Goal: Task Accomplishment & Management: Manage account settings

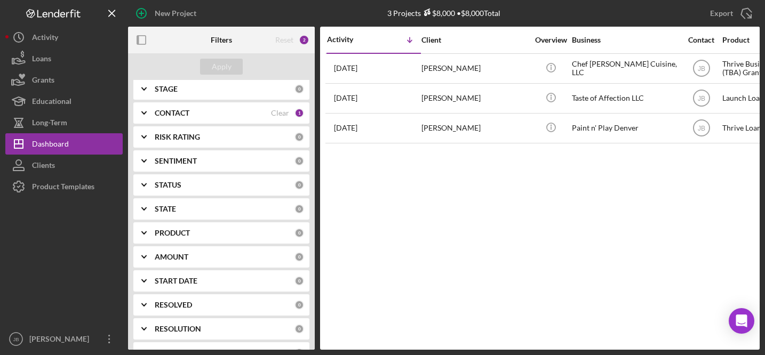
scroll to position [109, 0]
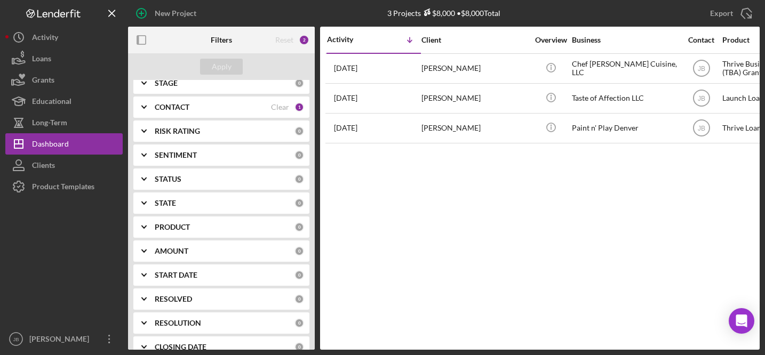
click at [192, 226] on div "PRODUCT" at bounding box center [225, 227] width 140 height 9
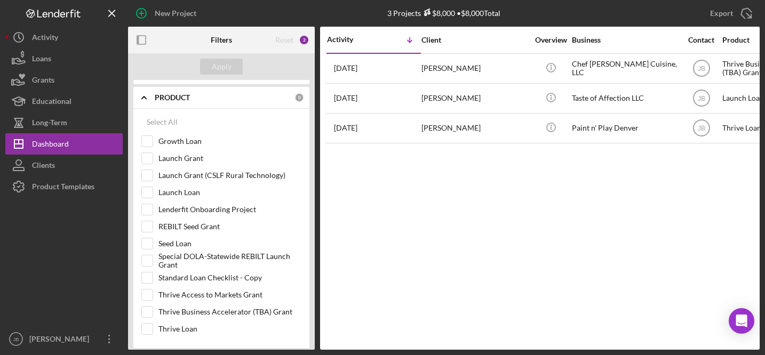
scroll to position [219, 0]
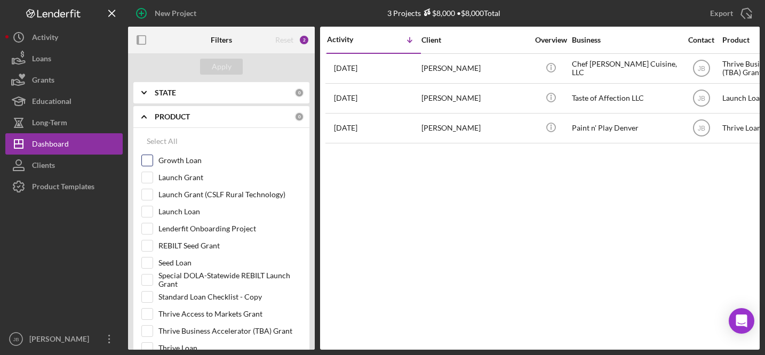
click at [148, 159] on input "Growth Loan" at bounding box center [147, 160] width 11 height 11
click at [226, 66] on div "Apply" at bounding box center [222, 67] width 20 height 16
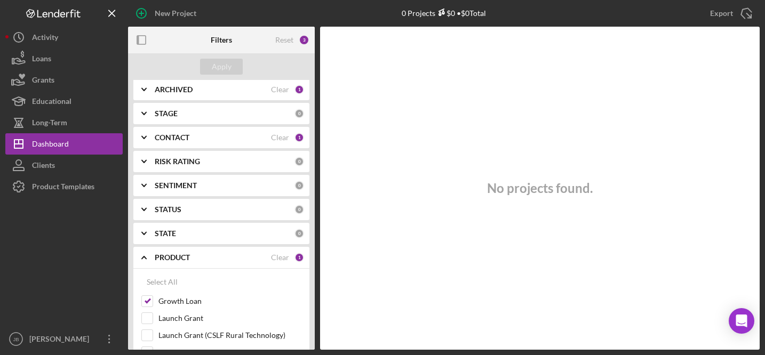
scroll to position [82, 0]
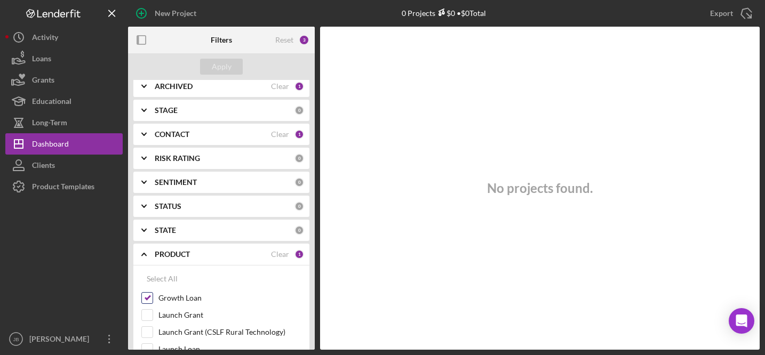
click at [149, 299] on input "Growth Loan" at bounding box center [147, 298] width 11 height 11
checkbox input "false"
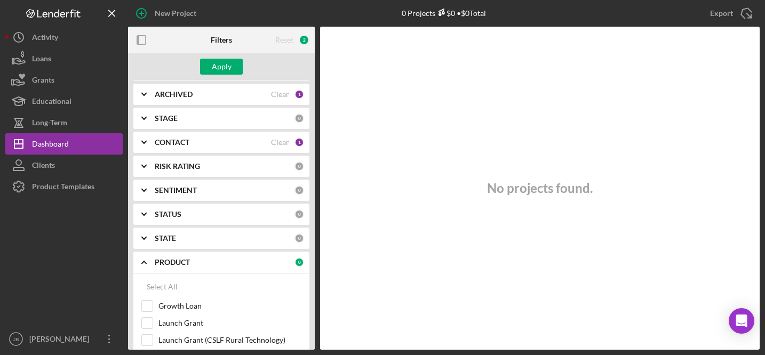
scroll to position [0, 0]
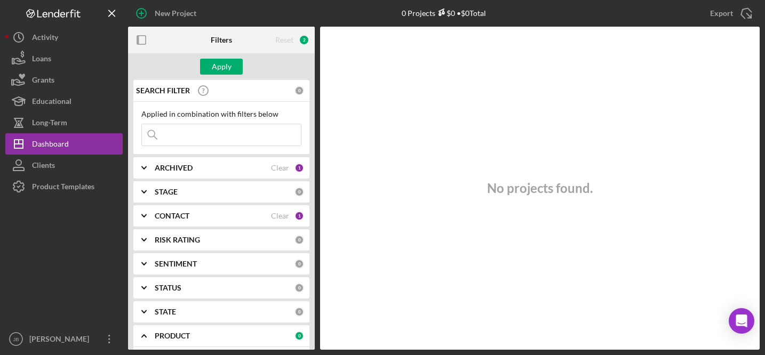
click at [198, 214] on div "CONTACT" at bounding box center [213, 216] width 116 height 9
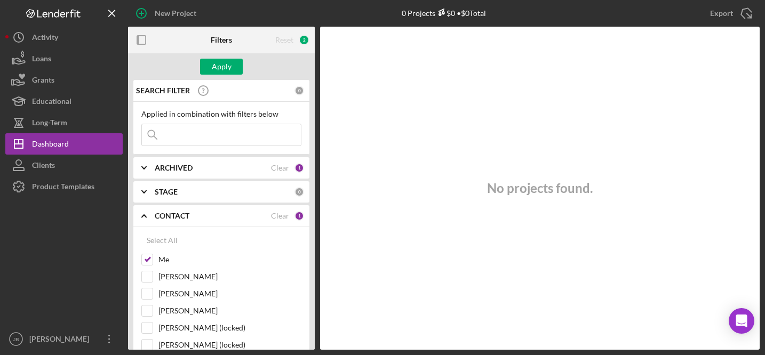
click at [175, 173] on div "ARCHIVED Clear 1" at bounding box center [229, 167] width 149 height 21
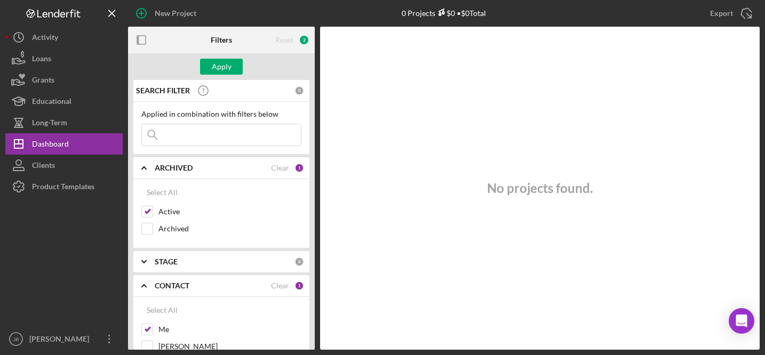
click at [220, 139] on input at bounding box center [221, 134] width 159 height 21
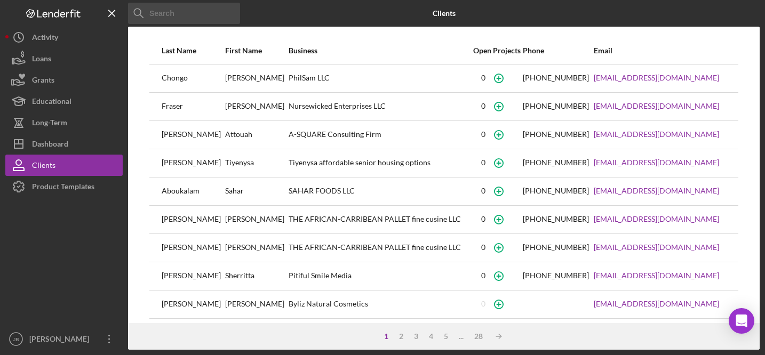
click at [220, 11] on input at bounding box center [184, 13] width 112 height 21
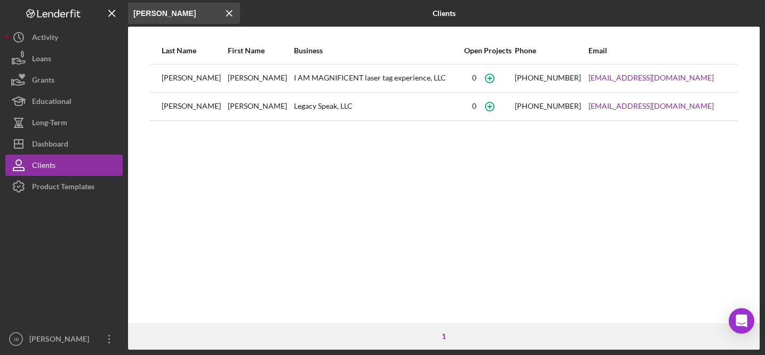
type input "[PERSON_NAME]"
click at [231, 16] on icon "Icon/Menu Close" at bounding box center [229, 13] width 21 height 21
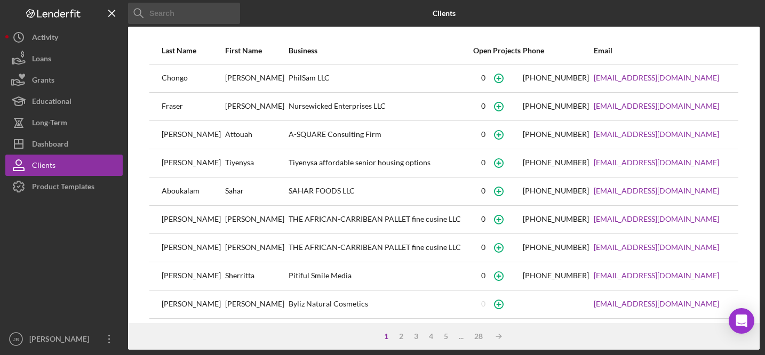
click at [226, 15] on input at bounding box center [184, 13] width 112 height 21
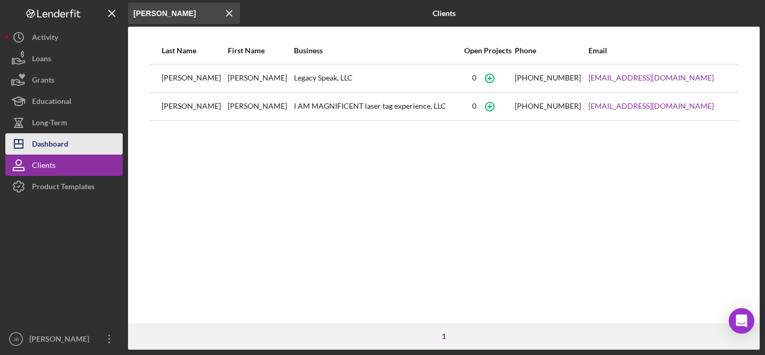
type input "[PERSON_NAME]"
click at [65, 136] on div "Dashboard" at bounding box center [50, 145] width 36 height 24
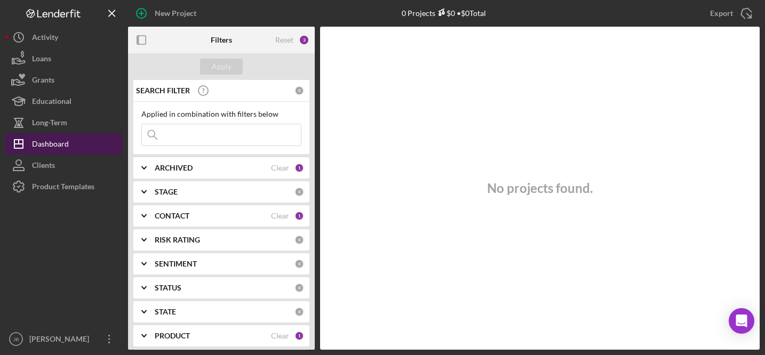
click at [68, 141] on button "Icon/Dashboard Dashboard" at bounding box center [63, 143] width 117 height 21
click at [62, 142] on div "Dashboard" at bounding box center [50, 145] width 37 height 24
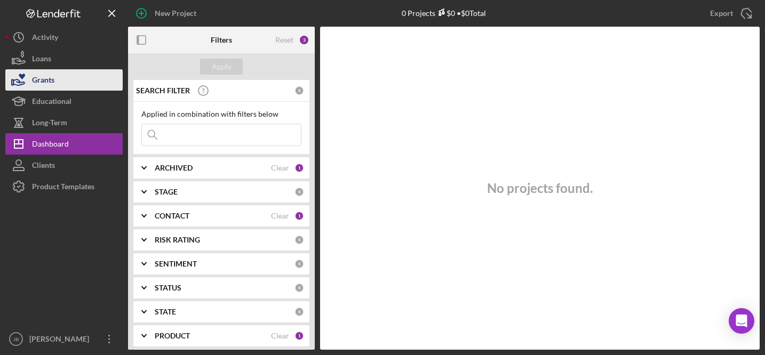
click at [63, 84] on button "Grants" at bounding box center [63, 79] width 117 height 21
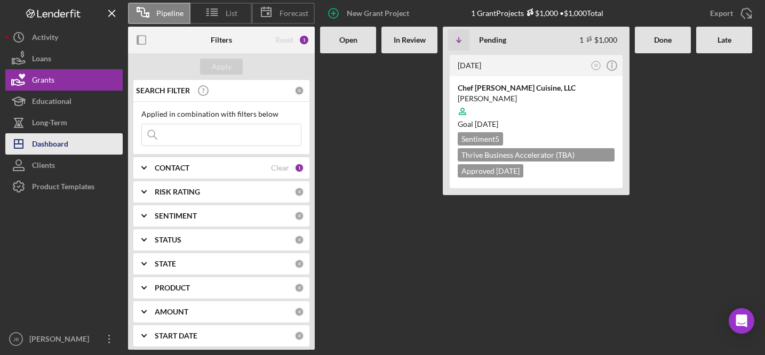
click at [77, 141] on button "Icon/Dashboard Dashboard" at bounding box center [63, 143] width 117 height 21
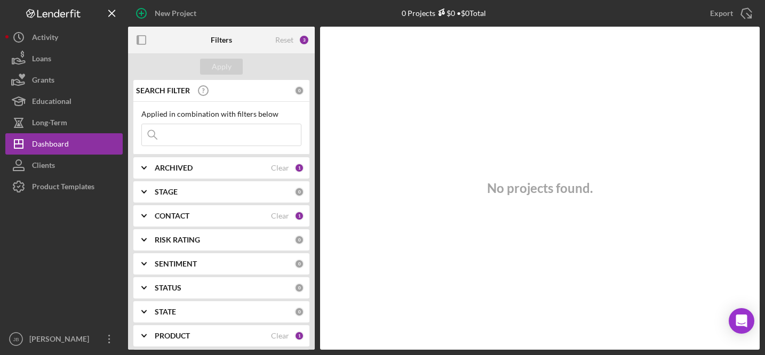
click at [262, 216] on div "CONTACT" at bounding box center [213, 216] width 116 height 9
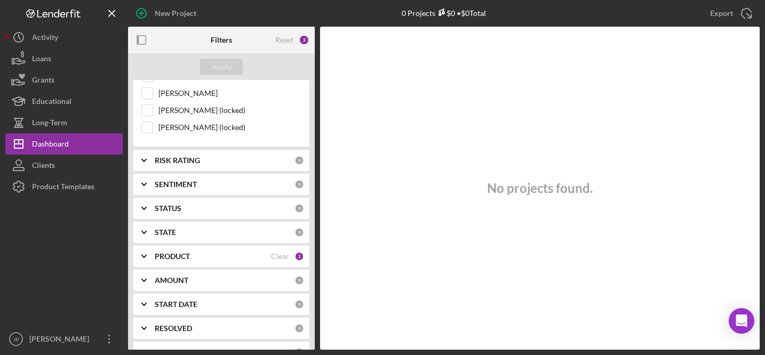
scroll to position [210, 0]
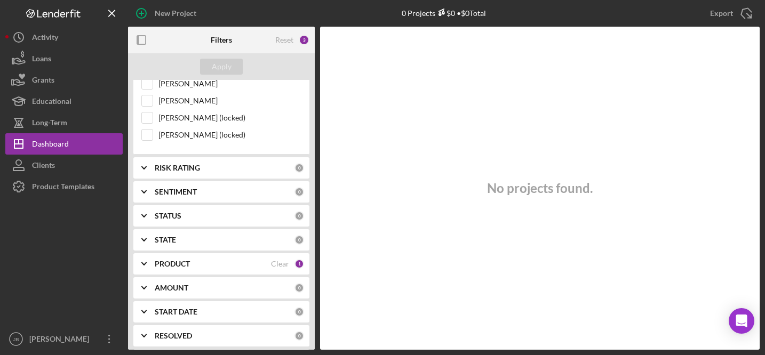
click at [241, 256] on div "PRODUCT Clear 1" at bounding box center [229, 263] width 149 height 21
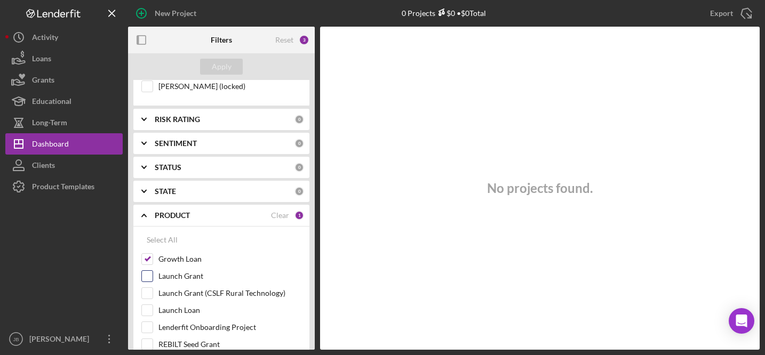
scroll to position [271, 0]
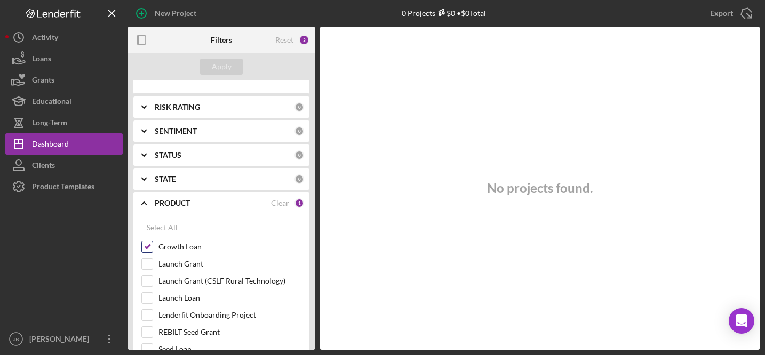
click at [148, 247] on input "Growth Loan" at bounding box center [147, 247] width 11 height 11
checkbox input "false"
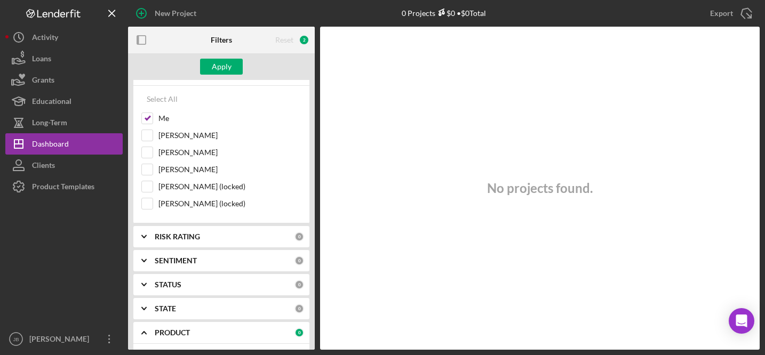
scroll to position [37, 0]
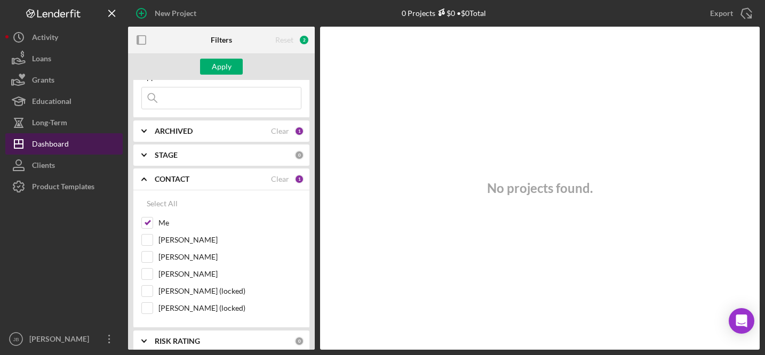
click at [53, 140] on div "Dashboard" at bounding box center [50, 145] width 37 height 24
click at [57, 143] on div "Dashboard" at bounding box center [50, 145] width 37 height 24
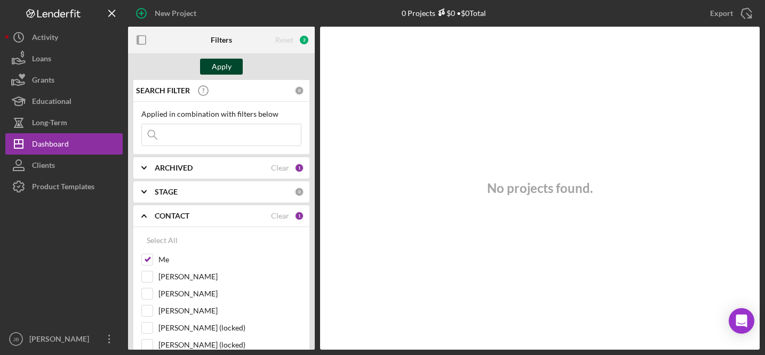
click at [221, 66] on div "Apply" at bounding box center [222, 67] width 20 height 16
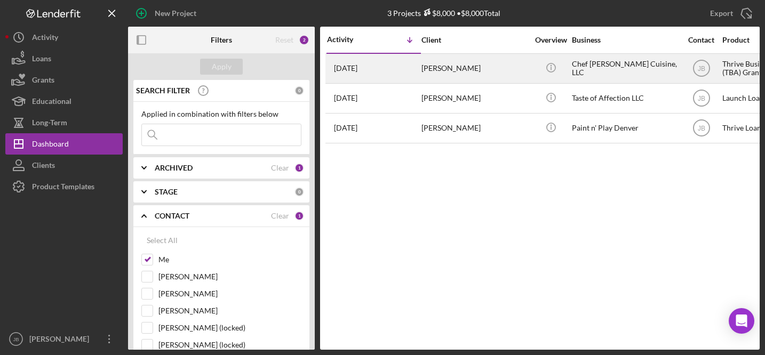
click at [414, 70] on div "[DATE] [PERSON_NAME]" at bounding box center [373, 68] width 93 height 28
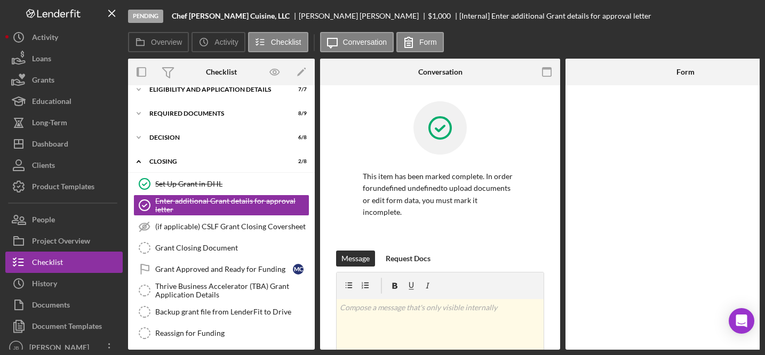
scroll to position [67, 0]
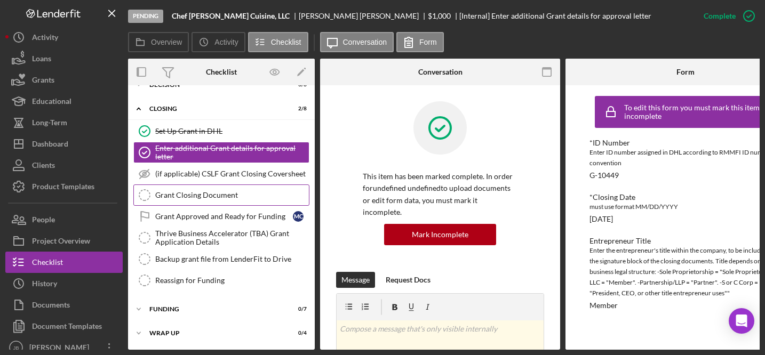
click at [216, 187] on link "Grant Closing Document Grant Closing Document" at bounding box center [221, 194] width 176 height 21
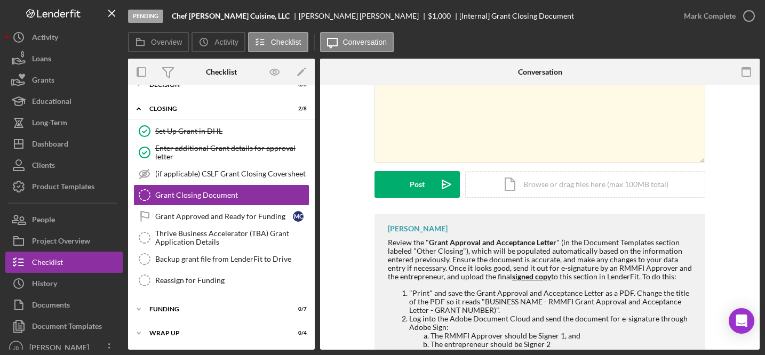
scroll to position [199, 0]
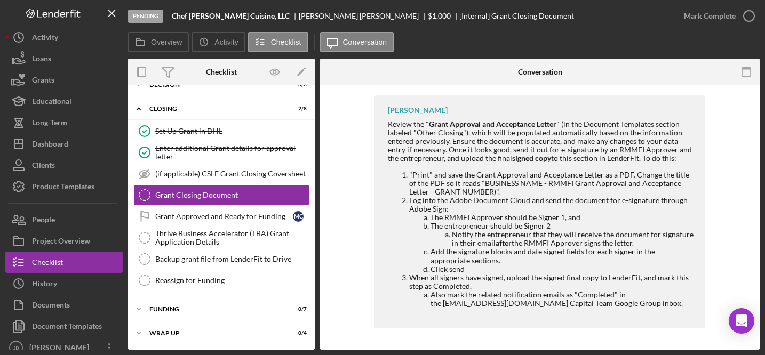
drag, startPoint x: 177, startPoint y: 15, endPoint x: 213, endPoint y: 14, distance: 36.3
click at [213, 15] on b "Chef [PERSON_NAME] Cuisine, LLC" at bounding box center [231, 16] width 118 height 9
drag, startPoint x: 174, startPoint y: 16, endPoint x: 259, endPoint y: 16, distance: 85.3
click at [259, 17] on div "Chef [PERSON_NAME] Cuisine, LLC" at bounding box center [235, 16] width 127 height 9
copy b "Chef [PERSON_NAME] Cuisine, LLC"
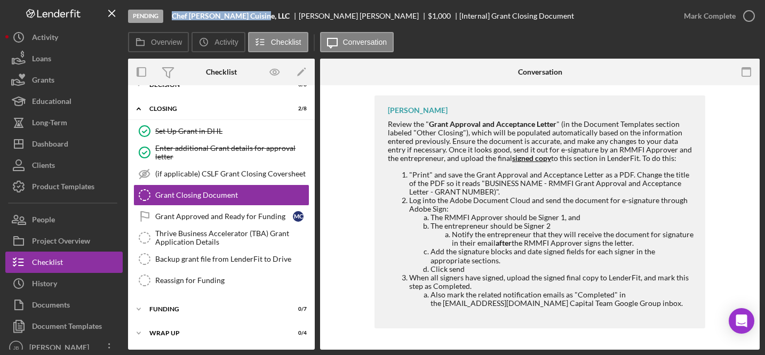
copy b "Chef [PERSON_NAME] Cuisine, LLC"
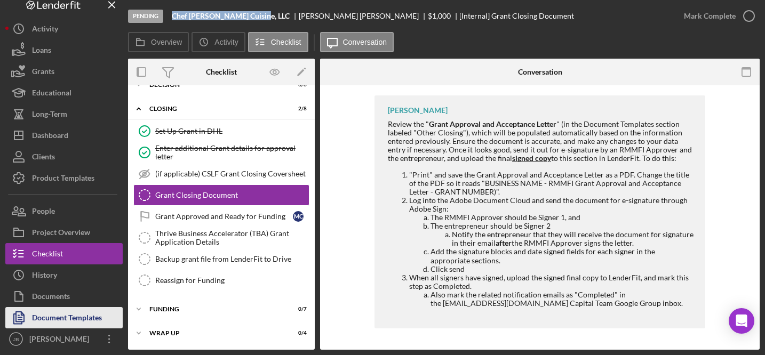
click at [65, 319] on div "Document Templates" at bounding box center [67, 319] width 70 height 24
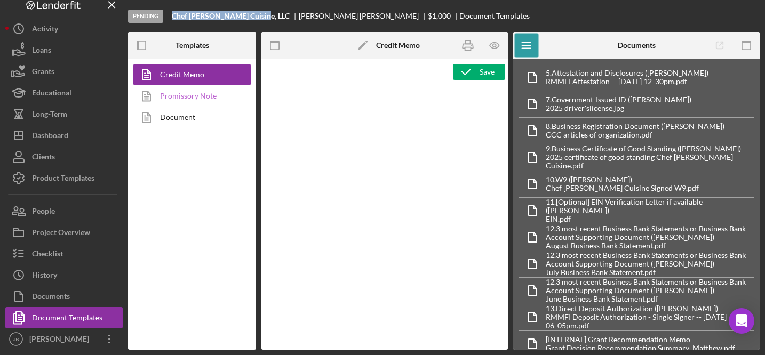
type textarea "<p style="margin-bottom: 0; text-align: center;" align="center"><strong><span s…"
click at [204, 98] on link "Promissory Note" at bounding box center [189, 95] width 112 height 21
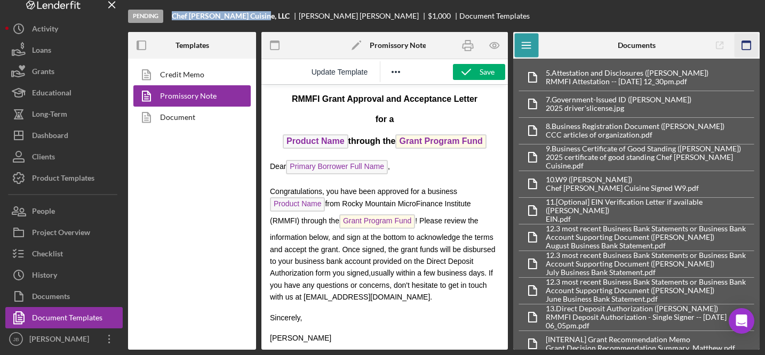
click at [752, 45] on icon "button" at bounding box center [746, 46] width 24 height 24
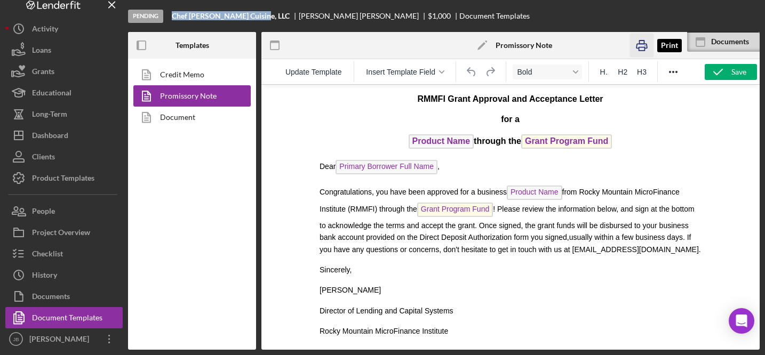
click at [641, 47] on icon "button" at bounding box center [641, 46] width 24 height 24
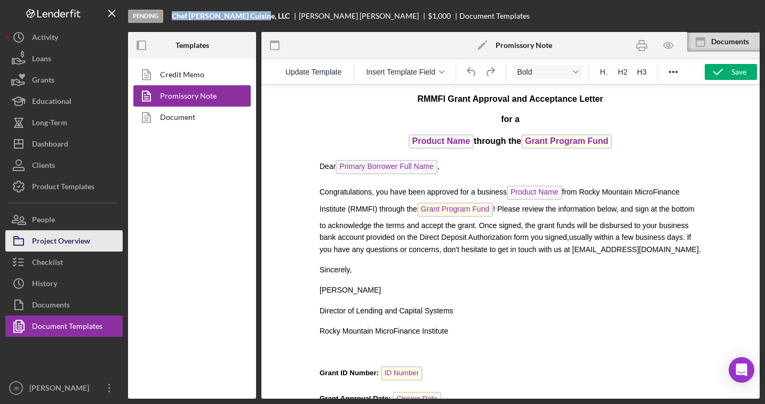
click at [58, 242] on div "Project Overview" at bounding box center [61, 242] width 58 height 24
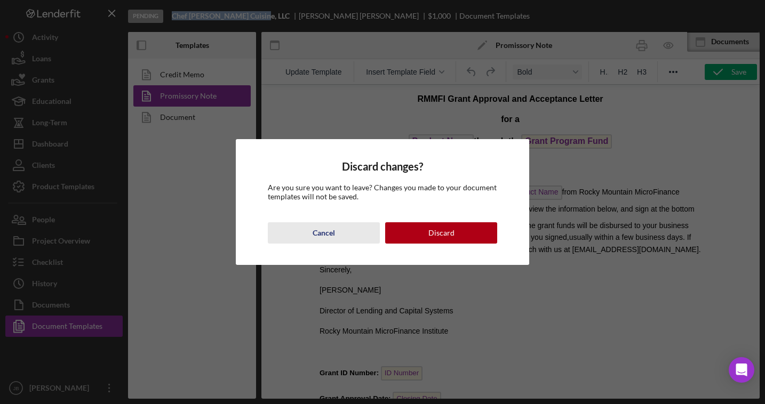
click at [324, 234] on div "Cancel" at bounding box center [323, 232] width 22 height 21
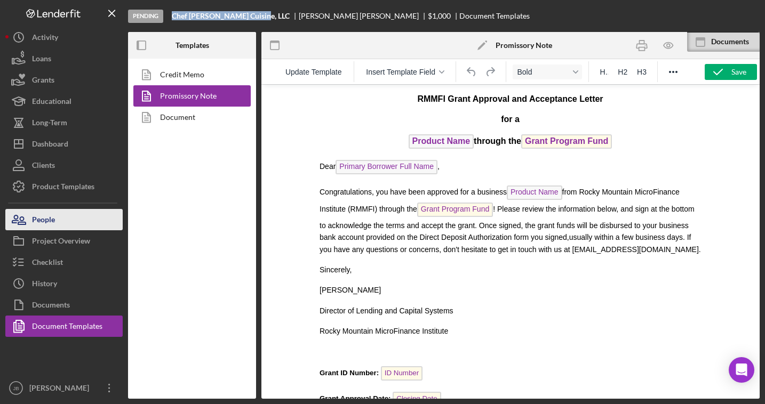
click at [59, 221] on button "People" at bounding box center [63, 219] width 117 height 21
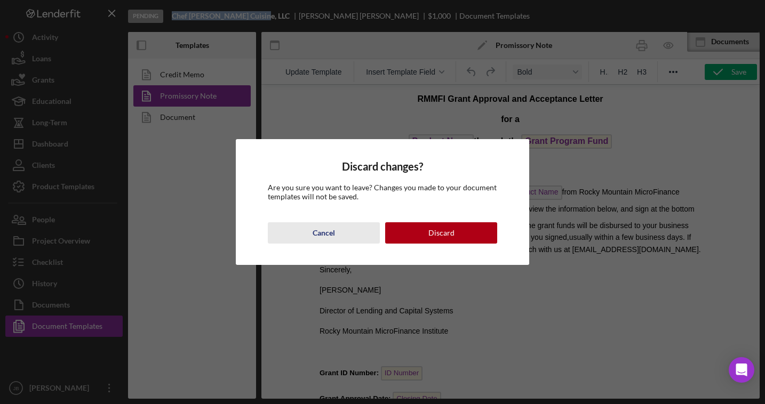
click at [336, 233] on button "Cancel" at bounding box center [324, 232] width 112 height 21
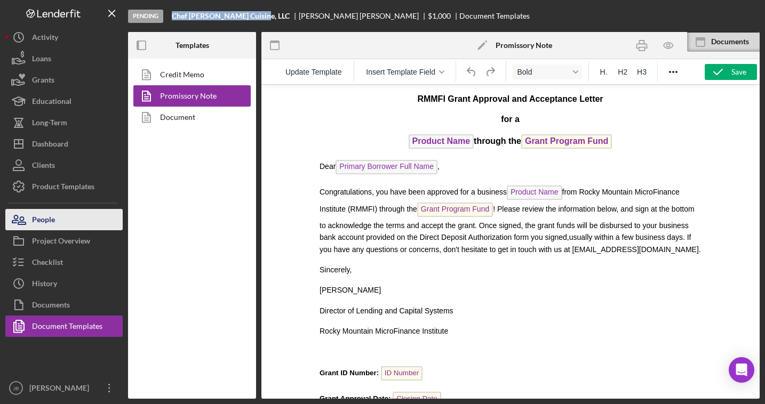
click at [97, 225] on button "People" at bounding box center [63, 219] width 117 height 21
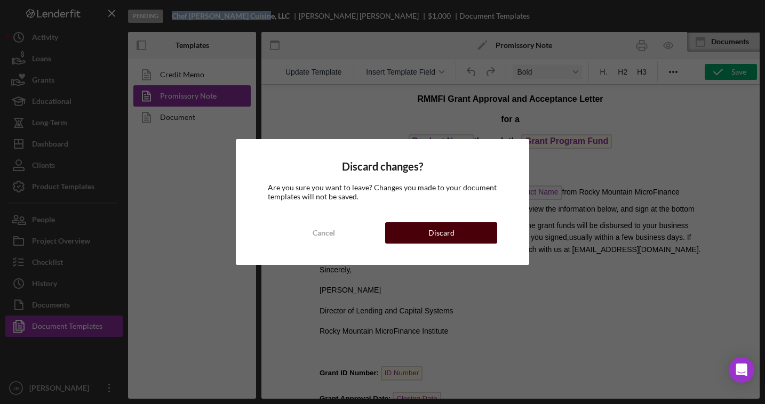
click at [428, 236] on button "Discard" at bounding box center [441, 232] width 112 height 21
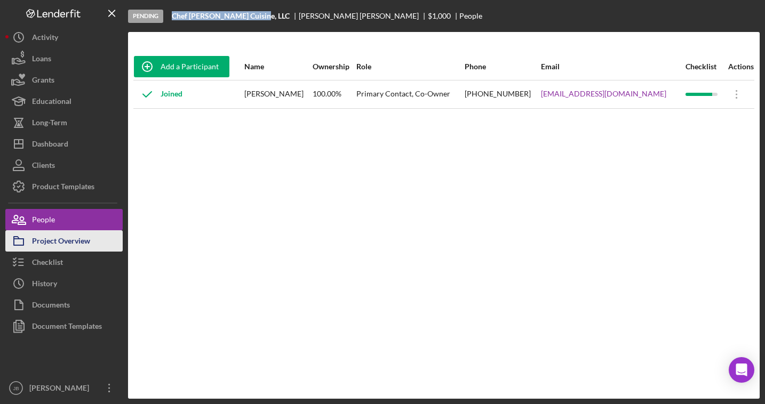
click at [62, 244] on div "Project Overview" at bounding box center [61, 242] width 58 height 24
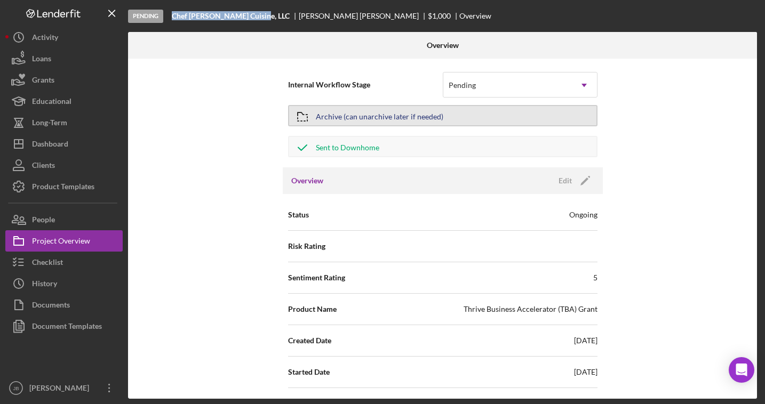
click at [456, 120] on button "Archive (can unarchive later if needed)" at bounding box center [442, 115] width 309 height 21
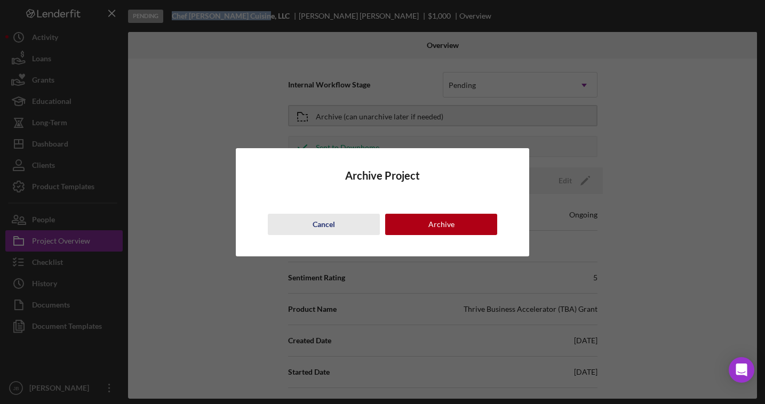
click at [320, 222] on div "Cancel" at bounding box center [323, 224] width 22 height 21
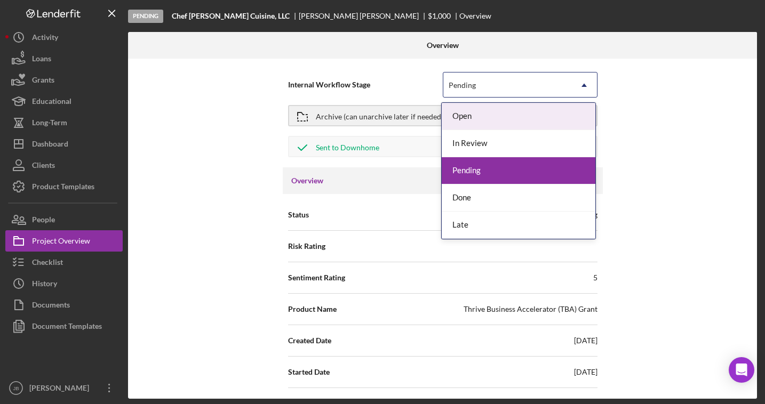
click at [583, 82] on icon "Icon/Dropdown Arrow" at bounding box center [584, 86] width 26 height 26
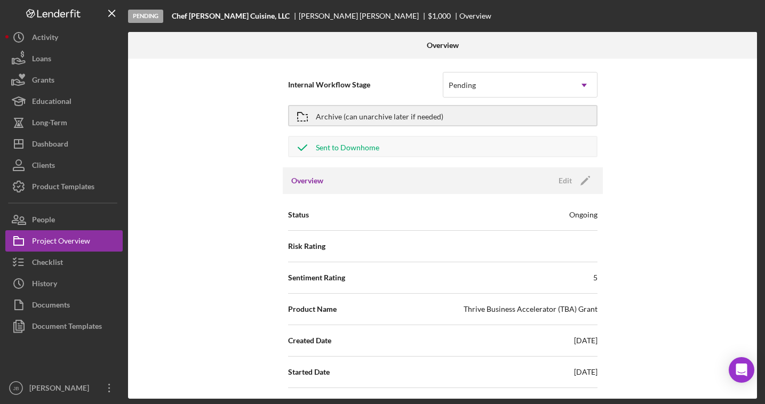
click at [459, 18] on div "Overview" at bounding box center [475, 16] width 32 height 9
click at [63, 263] on button "Checklist" at bounding box center [63, 262] width 117 height 21
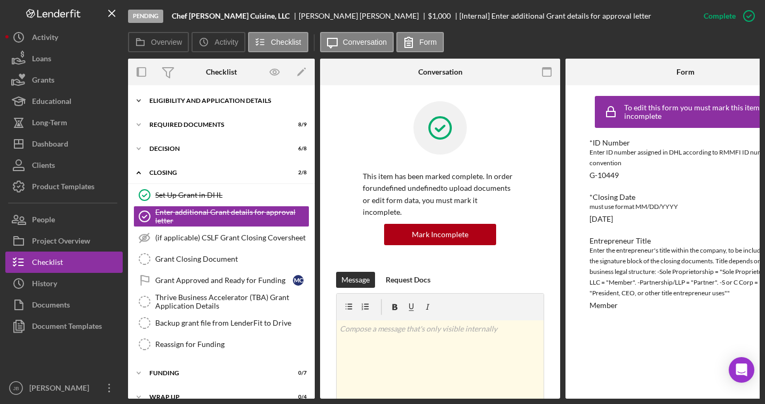
click at [235, 101] on div "Eligibility and Application Details" at bounding box center [225, 101] width 152 height 6
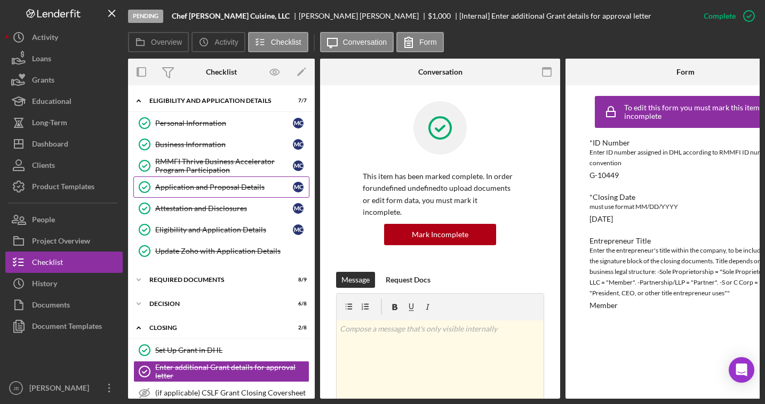
click at [227, 192] on link "Application and Proposal Details Application and Proposal Details M C" at bounding box center [221, 186] width 176 height 21
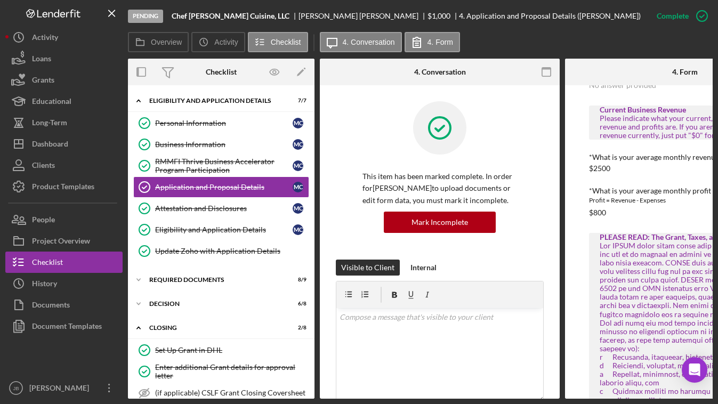
scroll to position [491, 0]
click at [213, 207] on div "Attestation and Disclosures" at bounding box center [224, 208] width 138 height 9
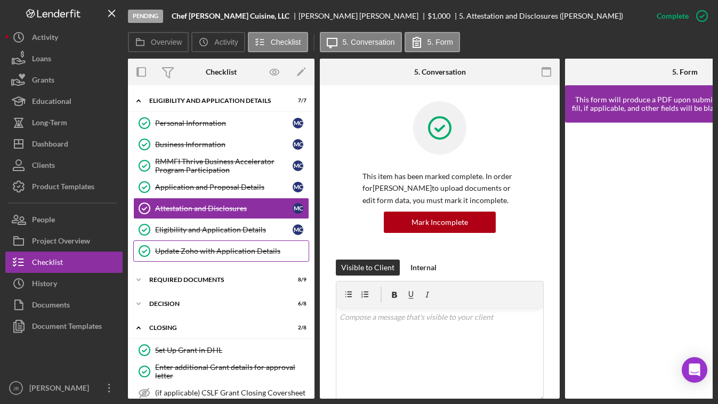
click at [212, 249] on div "Update Zoho with Application Details" at bounding box center [232, 251] width 154 height 9
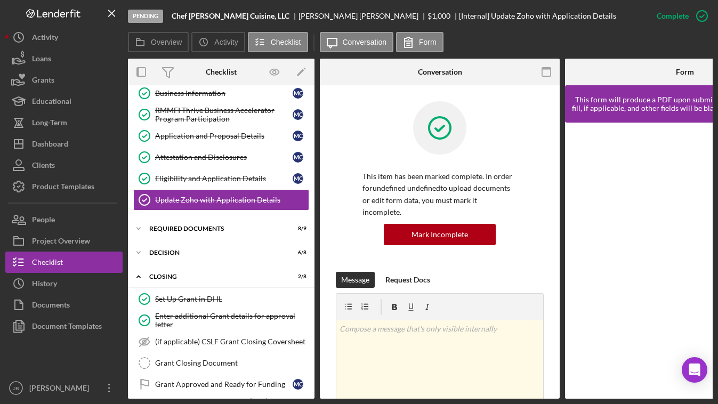
scroll to position [77, 0]
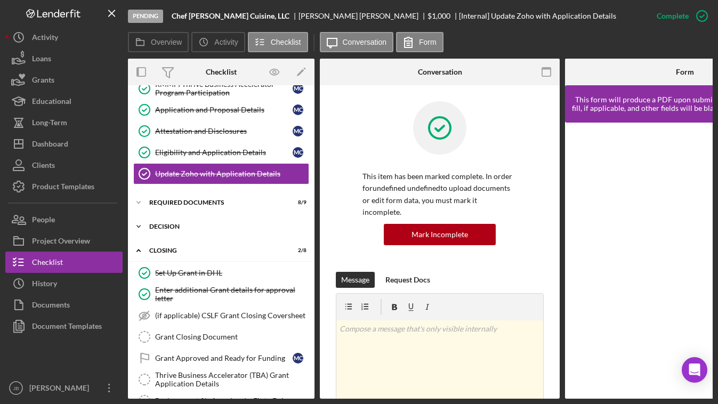
click at [195, 228] on div "DECISION" at bounding box center [225, 226] width 152 height 6
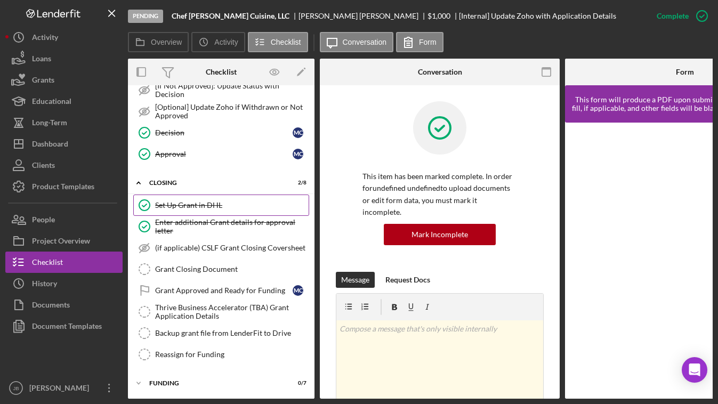
scroll to position [328, 0]
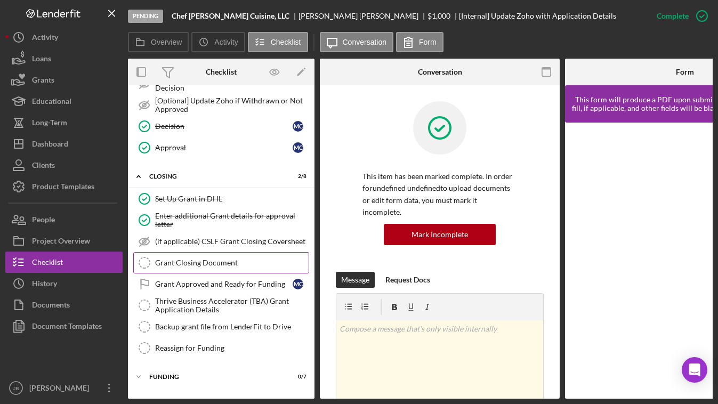
click at [195, 264] on div "Grant Closing Document" at bounding box center [232, 263] width 154 height 9
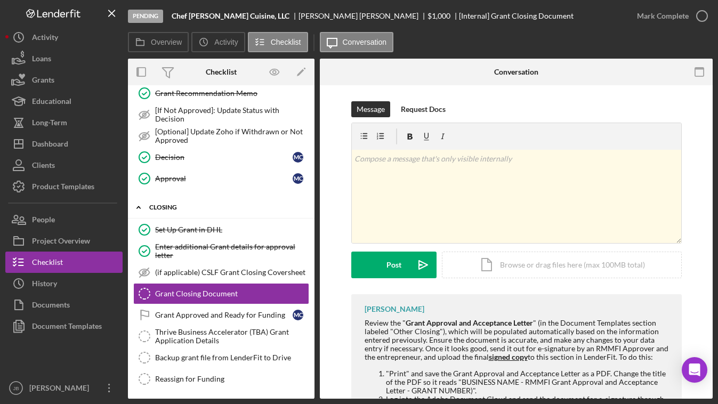
scroll to position [279, 0]
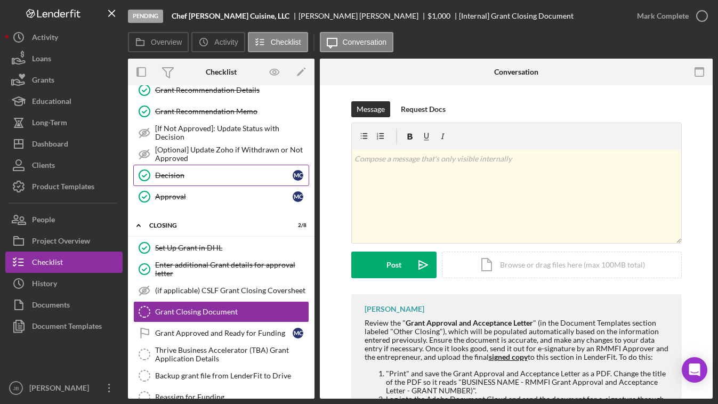
click at [207, 179] on div "Decision" at bounding box center [224, 175] width 138 height 9
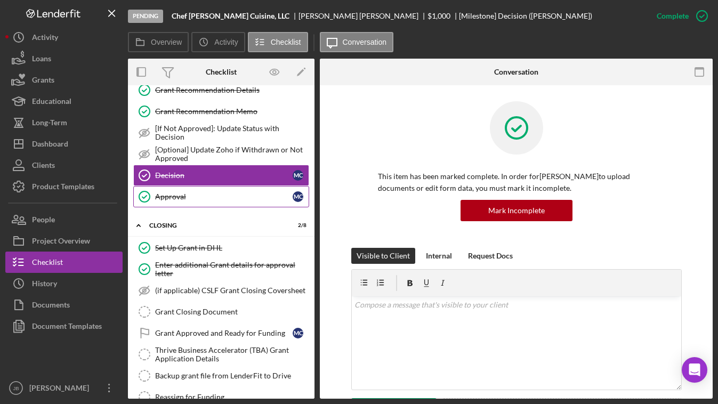
click at [202, 194] on div "Approval" at bounding box center [224, 196] width 138 height 9
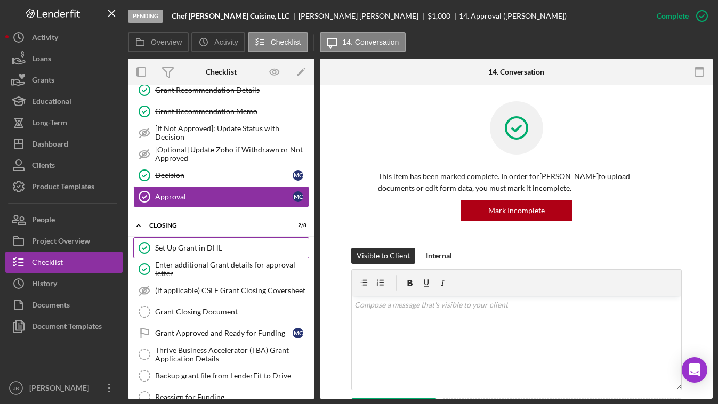
click at [210, 250] on div "Set Up Grant in DHL" at bounding box center [232, 248] width 154 height 9
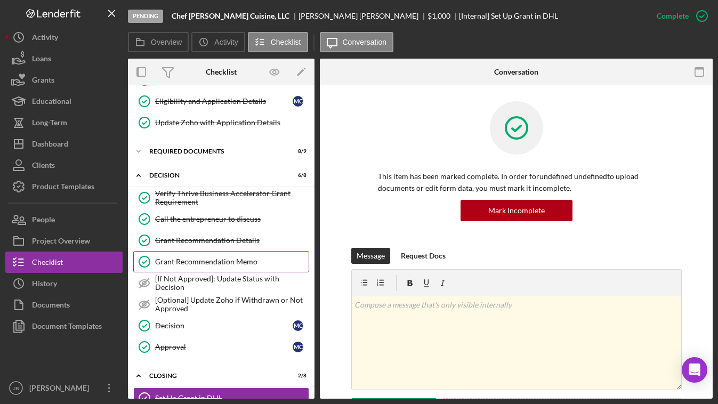
scroll to position [126, 0]
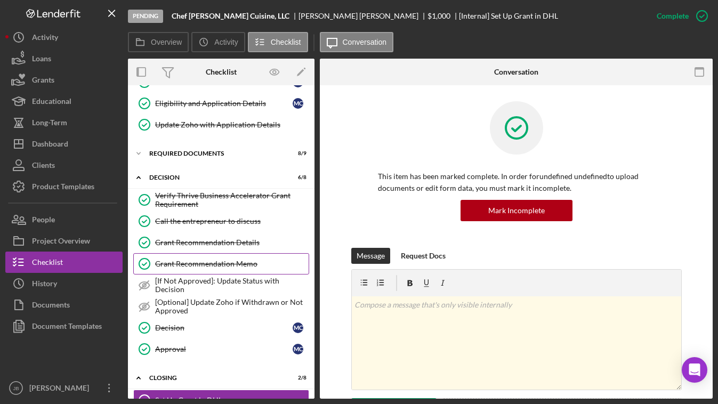
click at [210, 264] on div "Grant Recommendation Memo" at bounding box center [232, 264] width 154 height 9
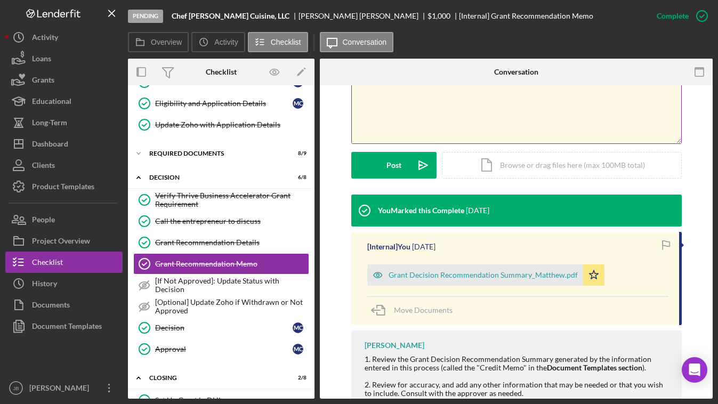
scroll to position [270, 0]
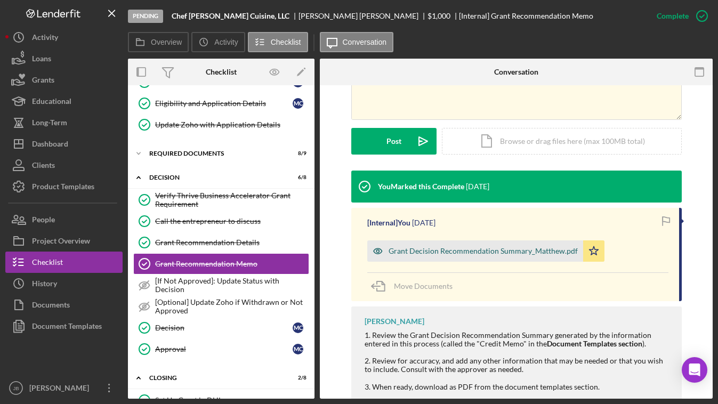
click at [404, 252] on div "Grant Decision Recommendation Summary_Matthew.pdf" at bounding box center [483, 251] width 189 height 9
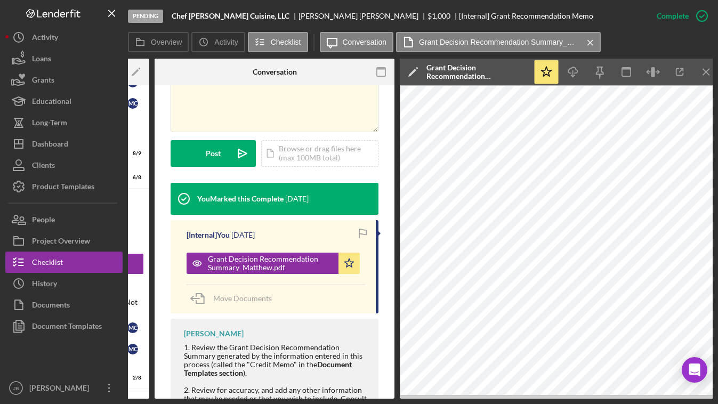
scroll to position [0, 165]
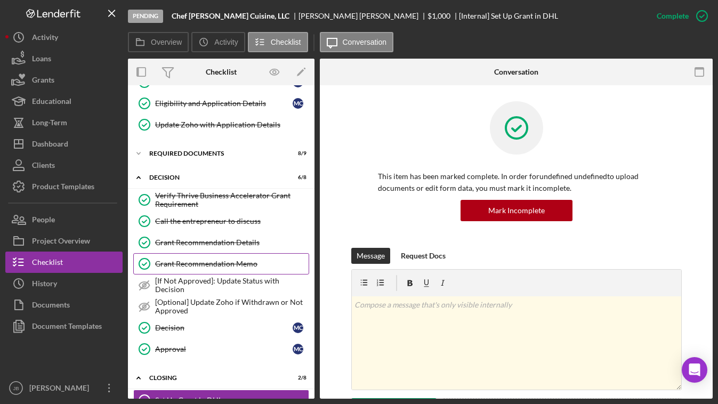
click at [228, 263] on div "Grant Recommendation Memo" at bounding box center [232, 264] width 154 height 9
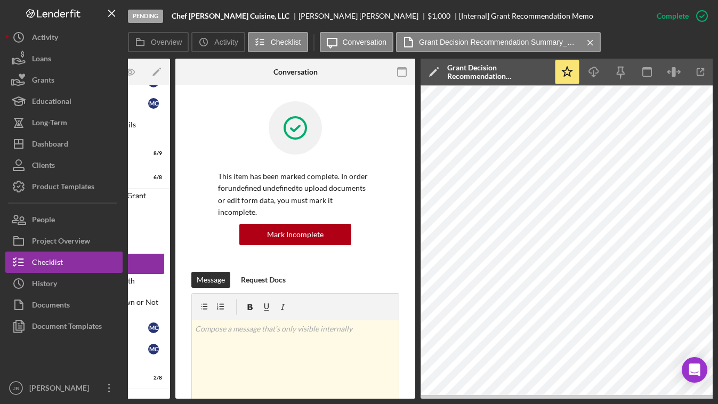
scroll to position [0, 144]
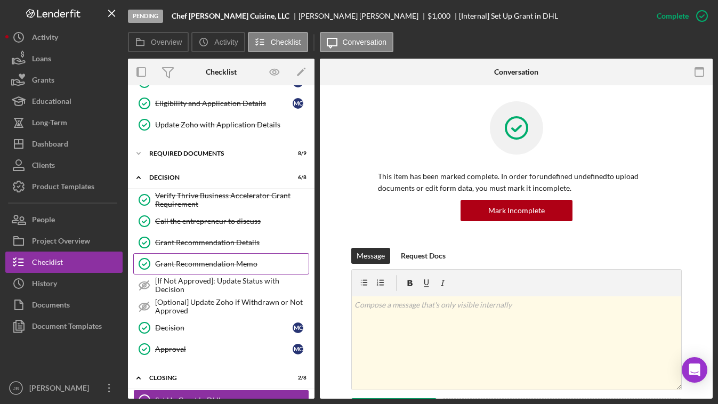
click at [225, 260] on div "Grant Recommendation Memo" at bounding box center [232, 264] width 154 height 9
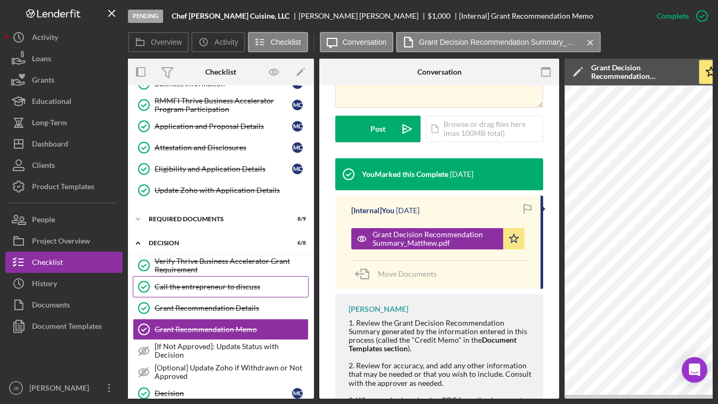
scroll to position [57, 0]
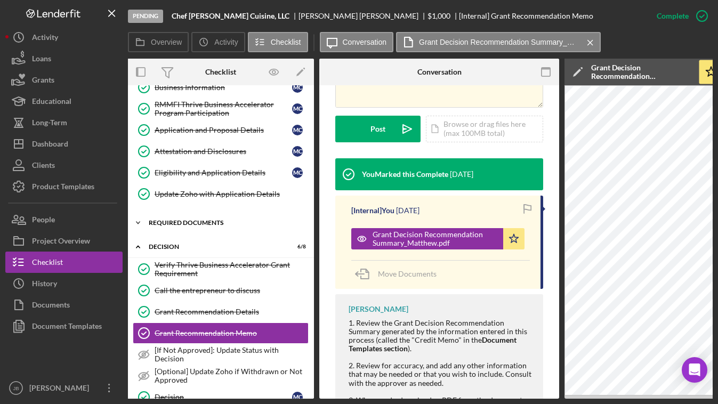
click at [248, 224] on div "REQUIRED DOCUMENTS" at bounding box center [225, 223] width 152 height 6
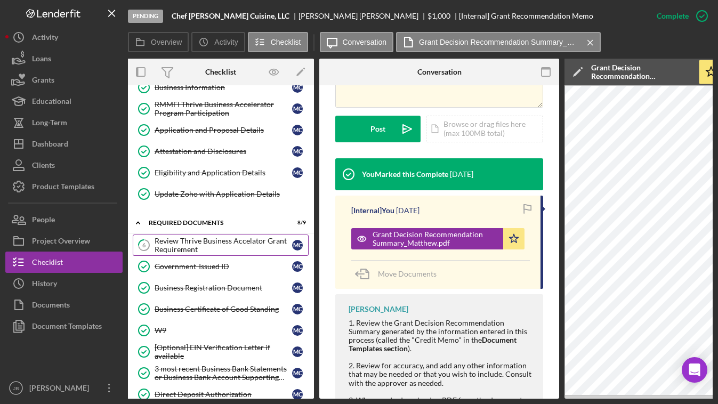
click at [232, 245] on div "Review Thrive Business Accelator Grant Requirement" at bounding box center [224, 245] width 138 height 17
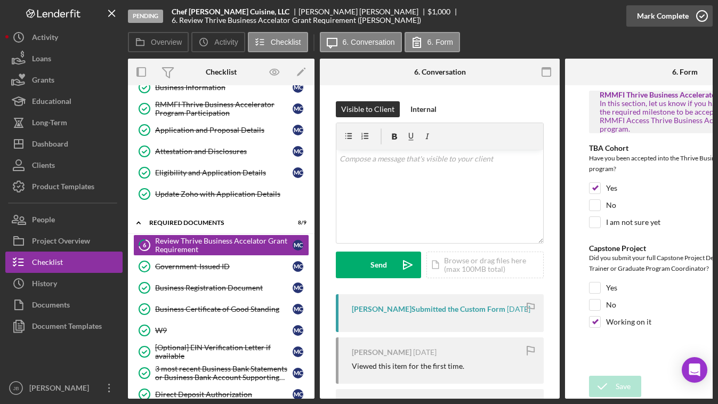
click at [701, 15] on icon "button" at bounding box center [702, 16] width 27 height 27
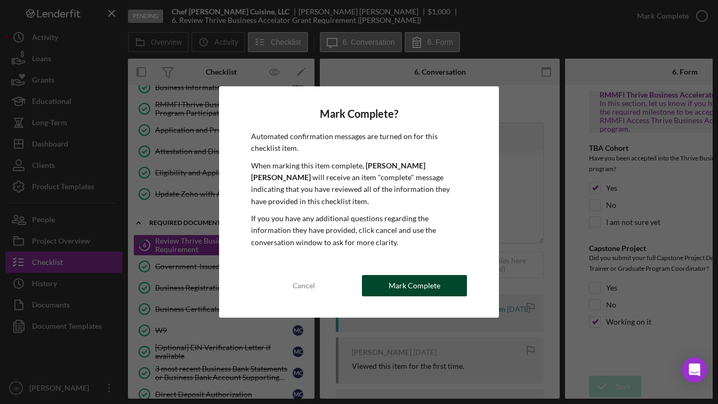
click at [395, 275] on div "Mark Complete" at bounding box center [415, 285] width 52 height 21
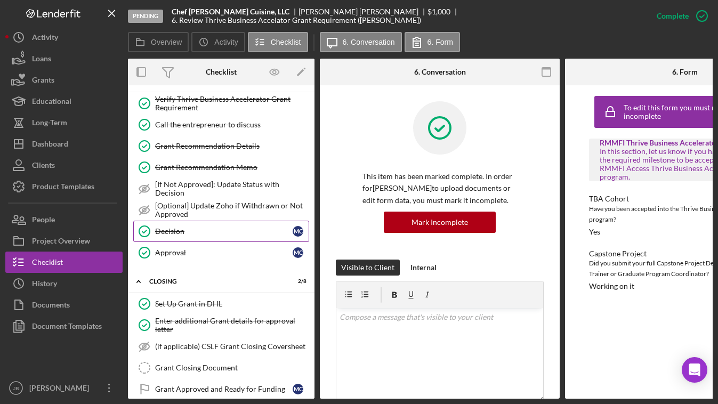
scroll to position [436, 0]
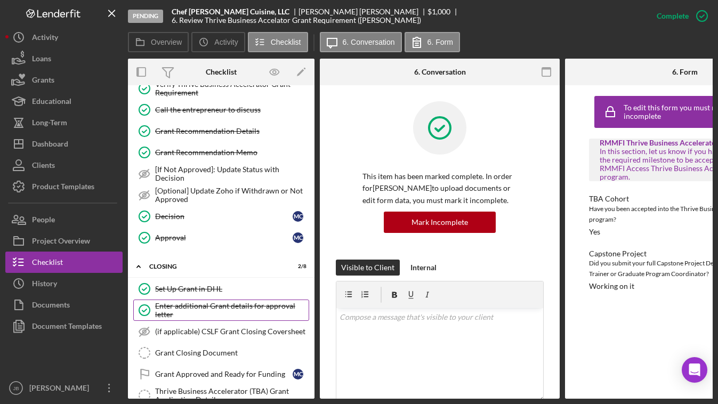
click at [235, 306] on div "Enter additional Grant details for approval letter" at bounding box center [232, 310] width 154 height 17
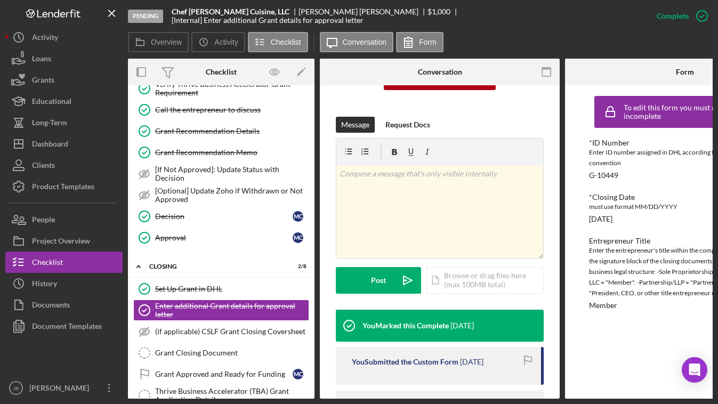
scroll to position [115, 0]
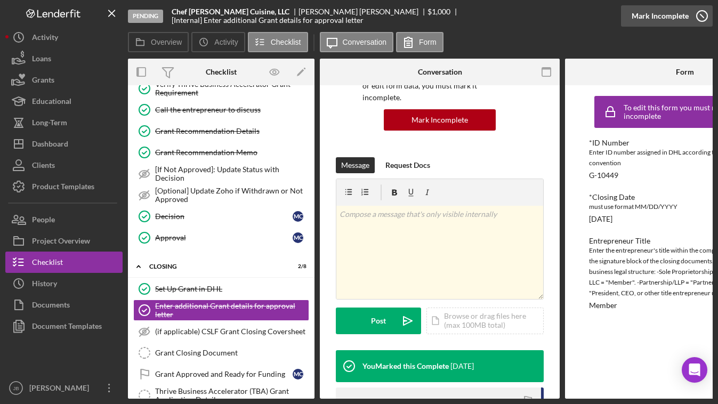
click at [701, 19] on icon "button" at bounding box center [702, 16] width 27 height 27
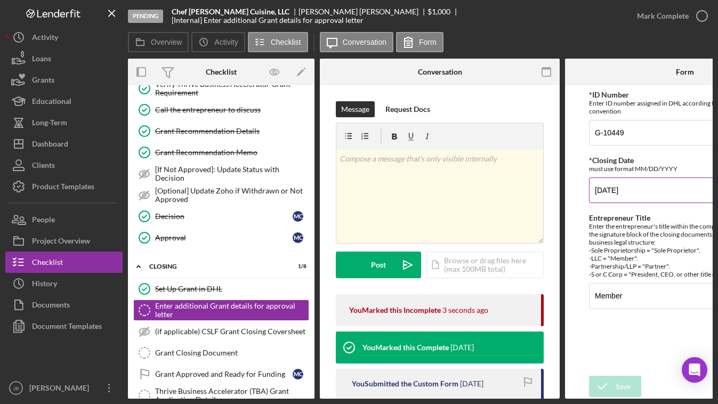
click at [614, 190] on input "[DATE]" at bounding box center [685, 191] width 192 height 26
type input "[DATE]"
click at [613, 355] on icon "submit" at bounding box center [602, 386] width 27 height 27
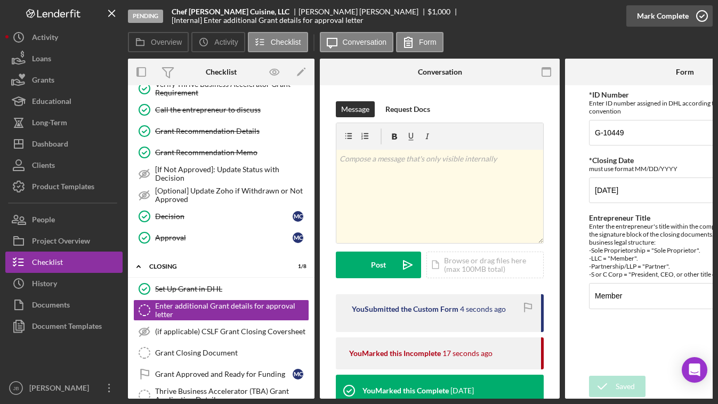
click at [702, 16] on icon "button" at bounding box center [702, 16] width 27 height 27
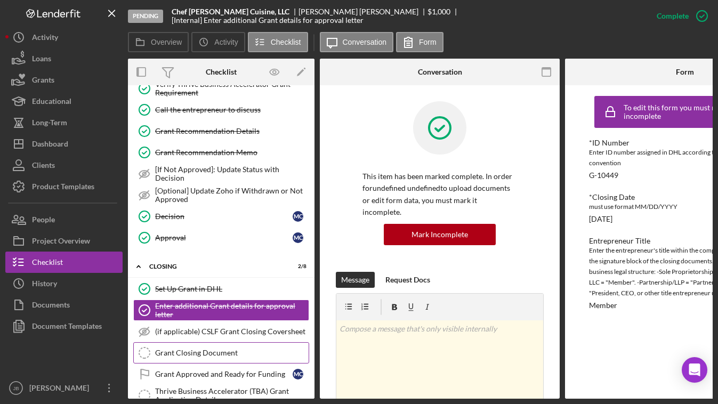
click at [168, 349] on div "Grant Closing Document" at bounding box center [232, 353] width 154 height 9
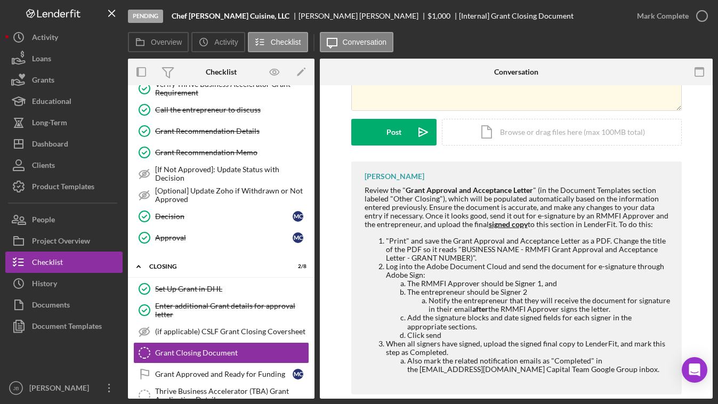
scroll to position [150, 0]
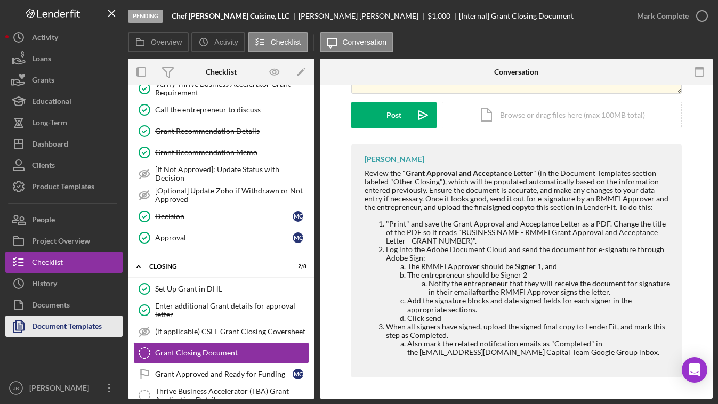
click at [75, 325] on div "Document Templates" at bounding box center [67, 328] width 70 height 24
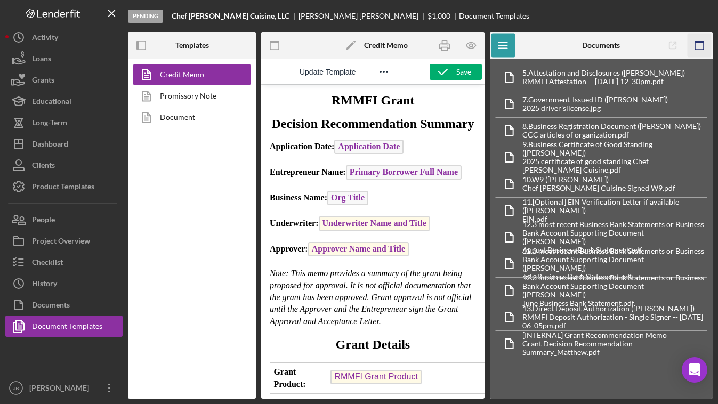
click at [701, 39] on icon "button" at bounding box center [700, 46] width 24 height 24
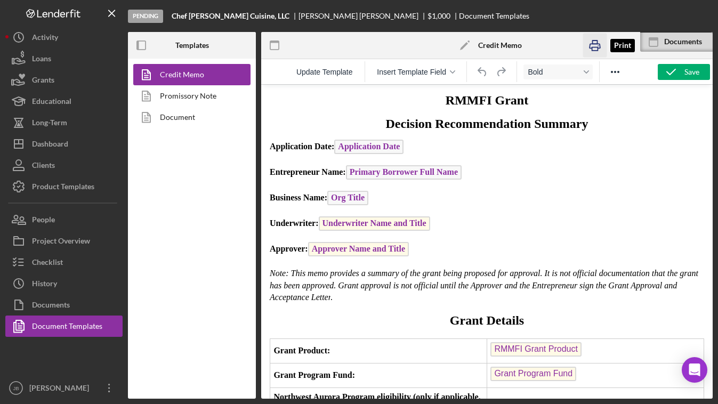
click at [595, 46] on icon "button" at bounding box center [595, 46] width 24 height 24
click at [201, 98] on link "Promissory Note" at bounding box center [189, 95] width 112 height 21
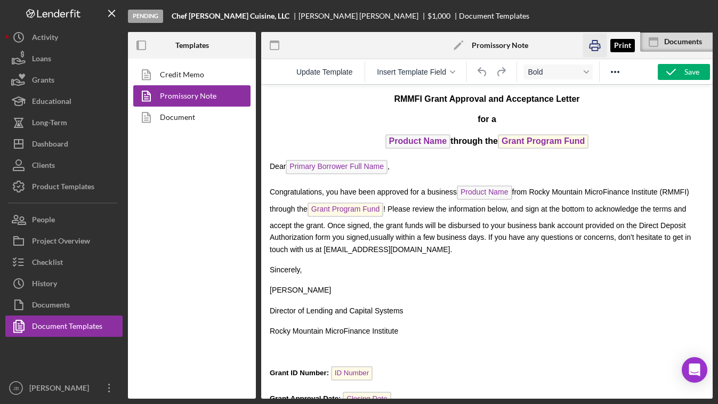
click at [595, 44] on icon "button" at bounding box center [595, 46] width 11 height 4
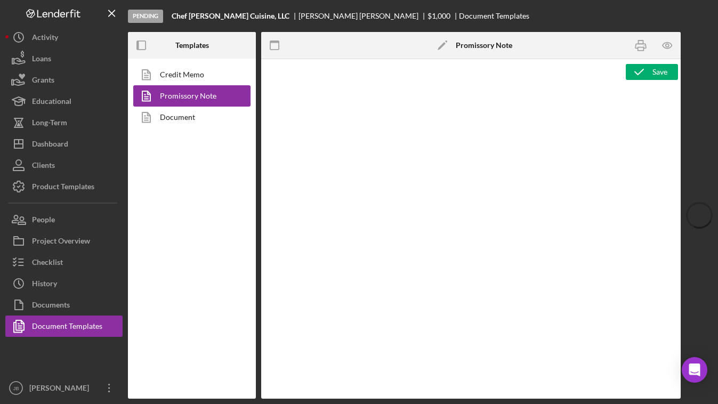
type textarea "<div> <p style="text-align: center" align="center"><strong><span style="font-si…"
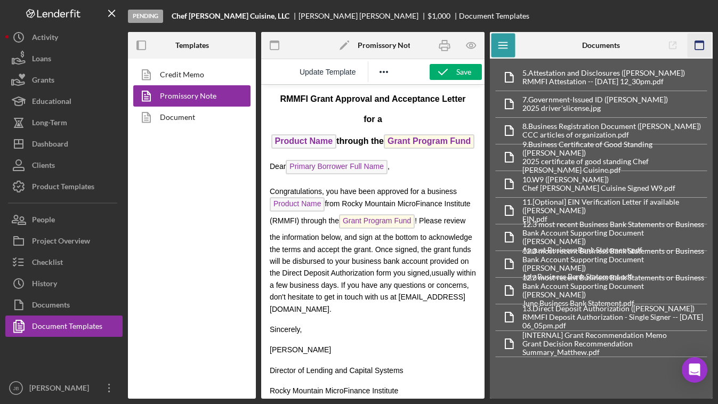
click at [704, 46] on icon "button" at bounding box center [700, 46] width 24 height 24
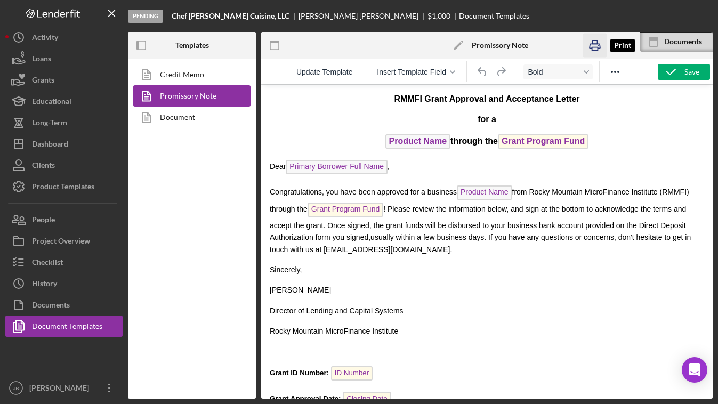
click at [597, 45] on icon "button" at bounding box center [595, 46] width 24 height 24
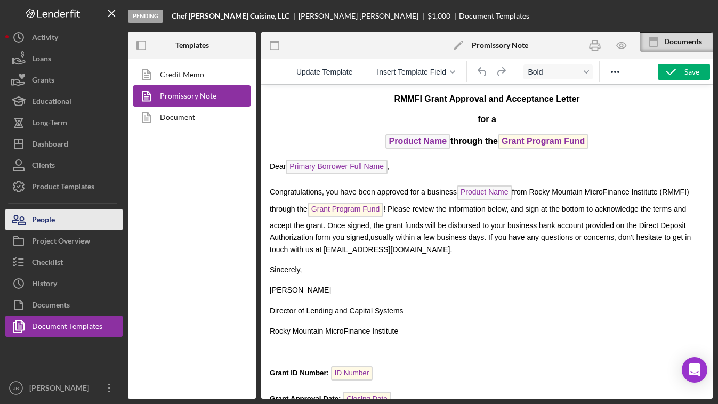
click at [58, 218] on button "People" at bounding box center [63, 219] width 117 height 21
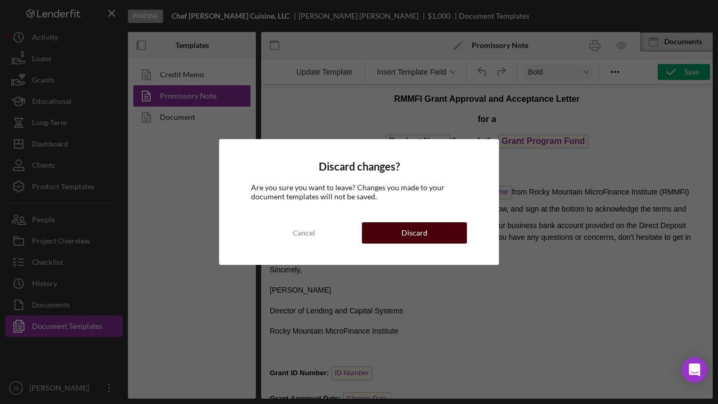
click at [379, 234] on button "Discard" at bounding box center [414, 232] width 105 height 21
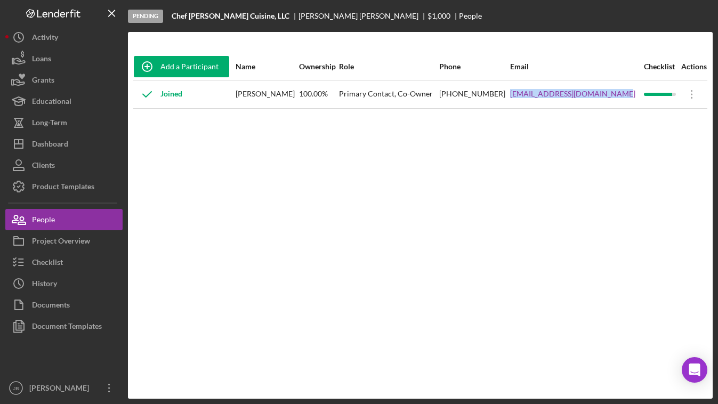
drag, startPoint x: 622, startPoint y: 94, endPoint x: 520, endPoint y: 92, distance: 101.3
click at [520, 92] on td "[EMAIL_ADDRESS][DOMAIN_NAME]" at bounding box center [576, 94] width 133 height 28
